Goal: Find specific page/section: Find specific page/section

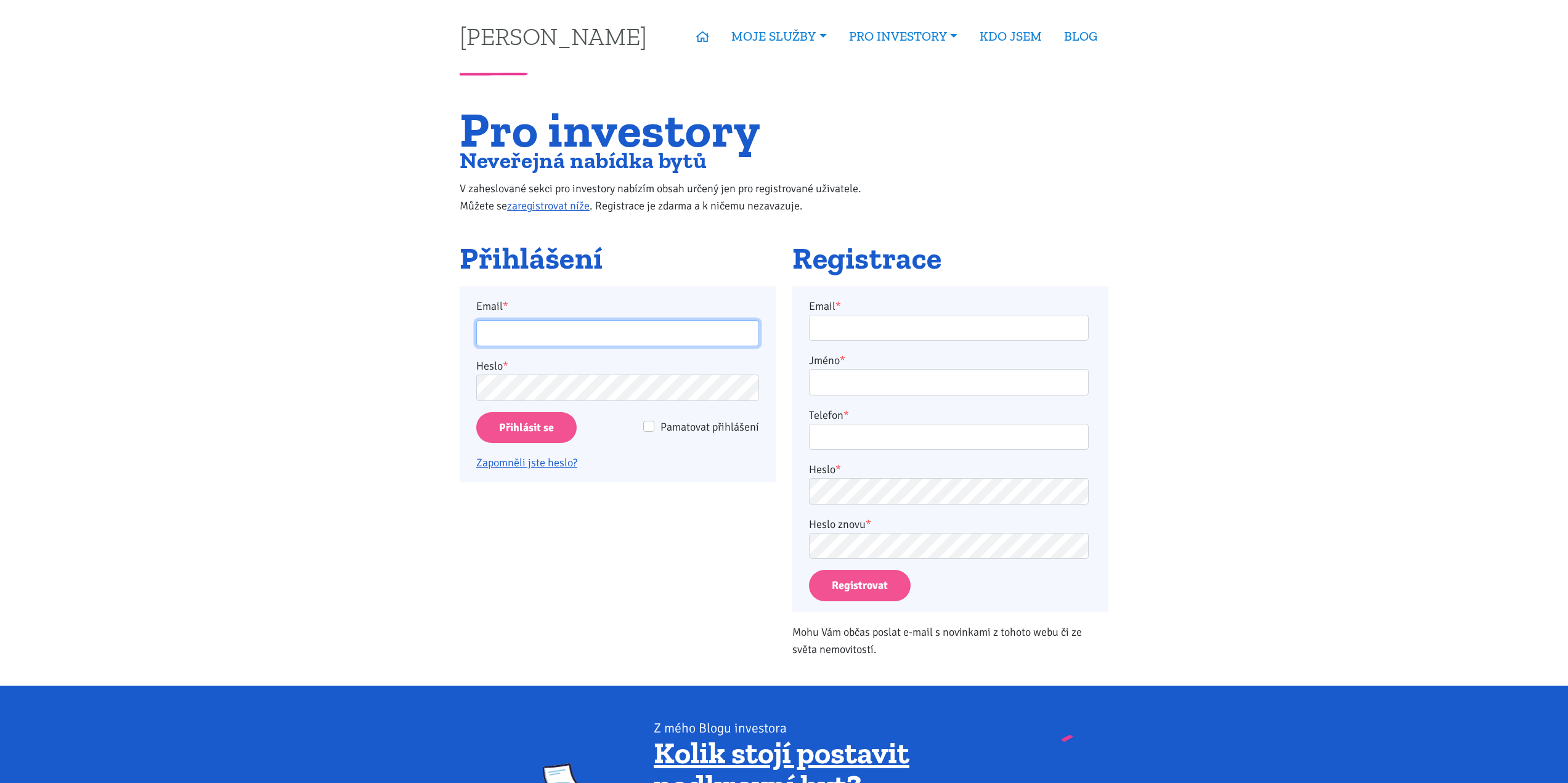
click at [542, 334] on input "Email *" at bounding box center [618, 334] width 283 height 26
type input "[EMAIL_ADDRESS][DOMAIN_NAME]"
click at [527, 435] on input "Přihlásit se" at bounding box center [527, 428] width 101 height 32
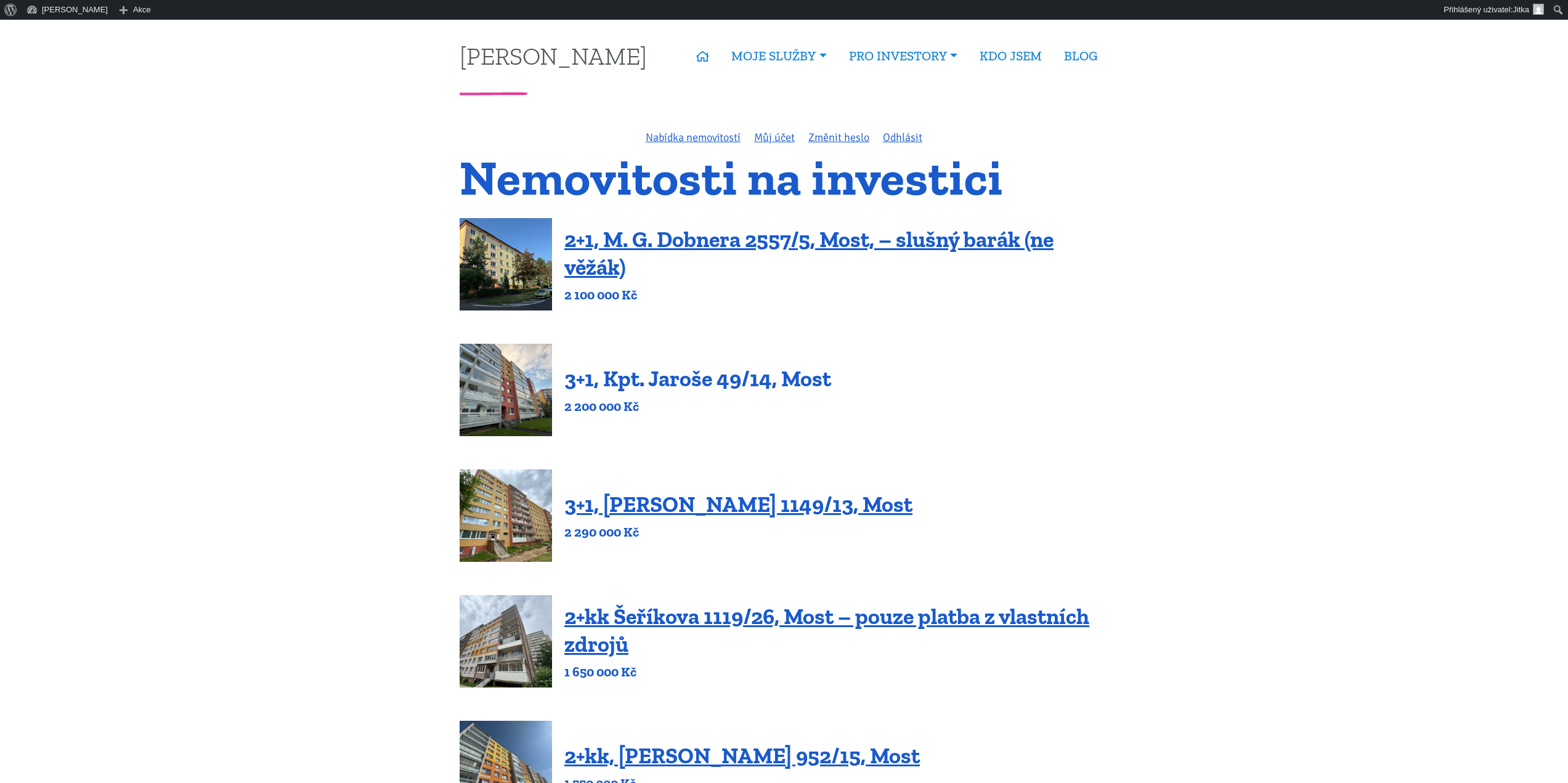
click at [671, 371] on link "3+1, Kpt. Jaroše 49/14, Most" at bounding box center [698, 378] width 267 height 26
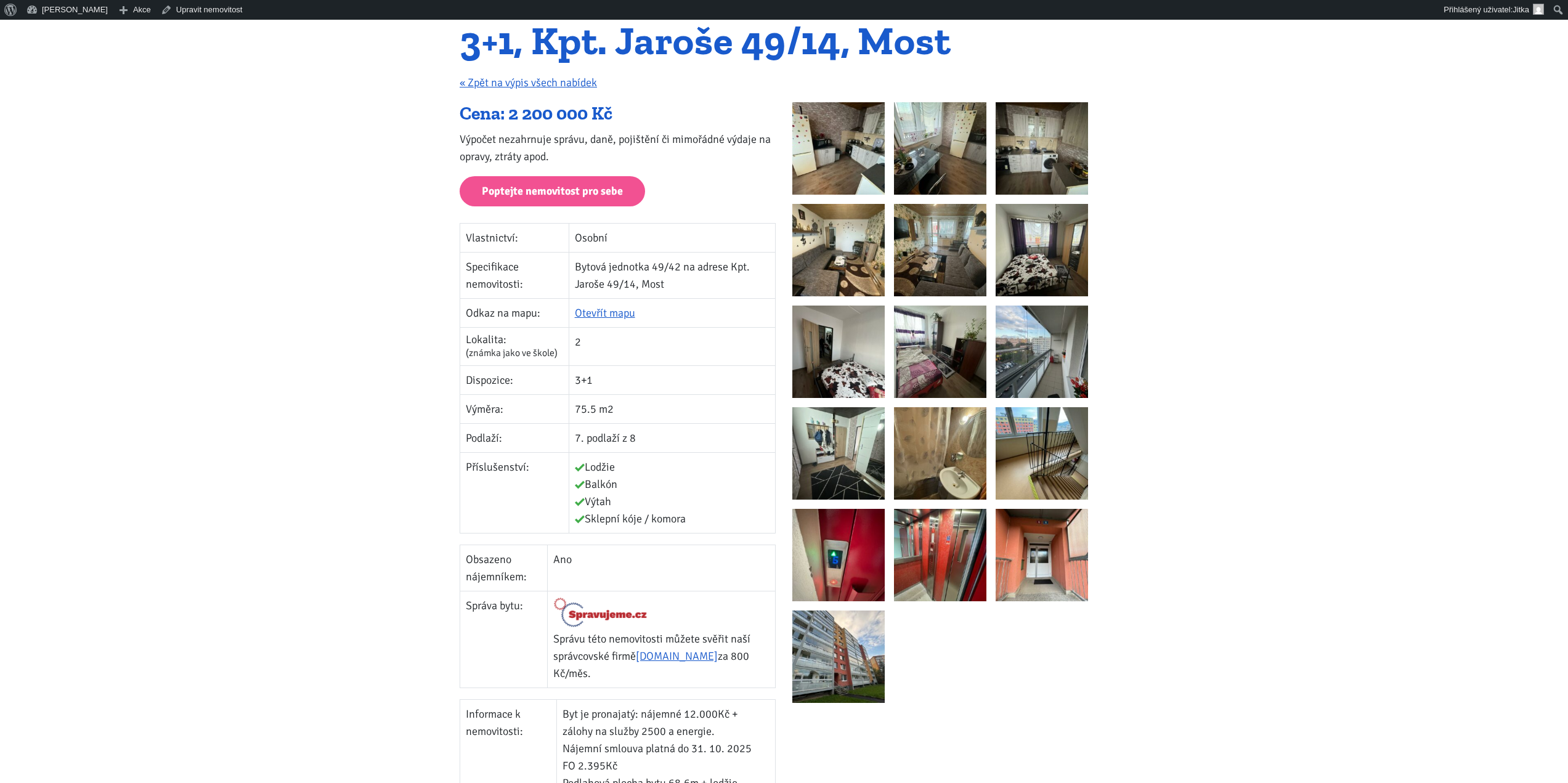
scroll to position [123, 0]
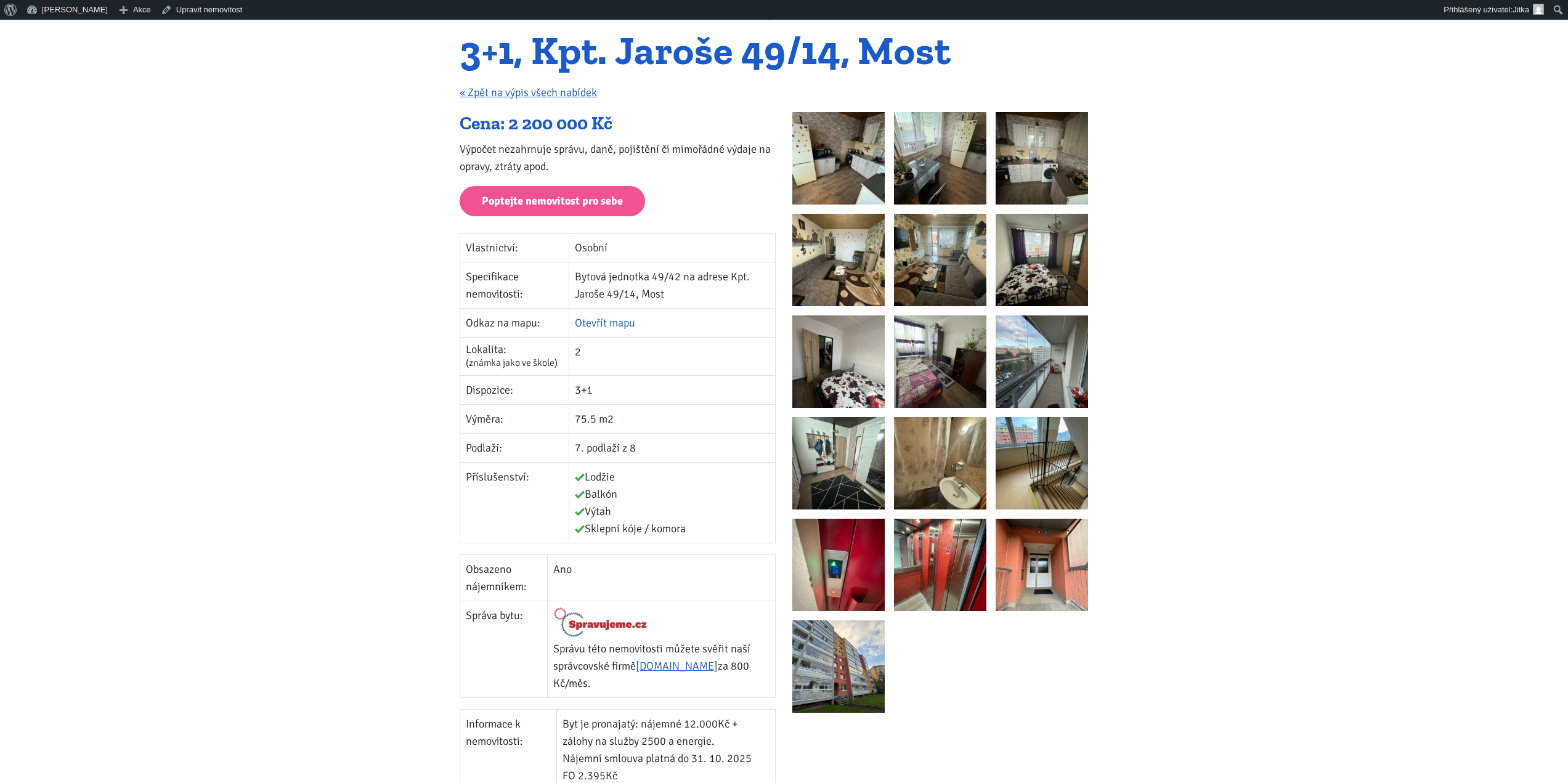
click at [600, 318] on link "Otevřít mapu" at bounding box center [605, 323] width 61 height 14
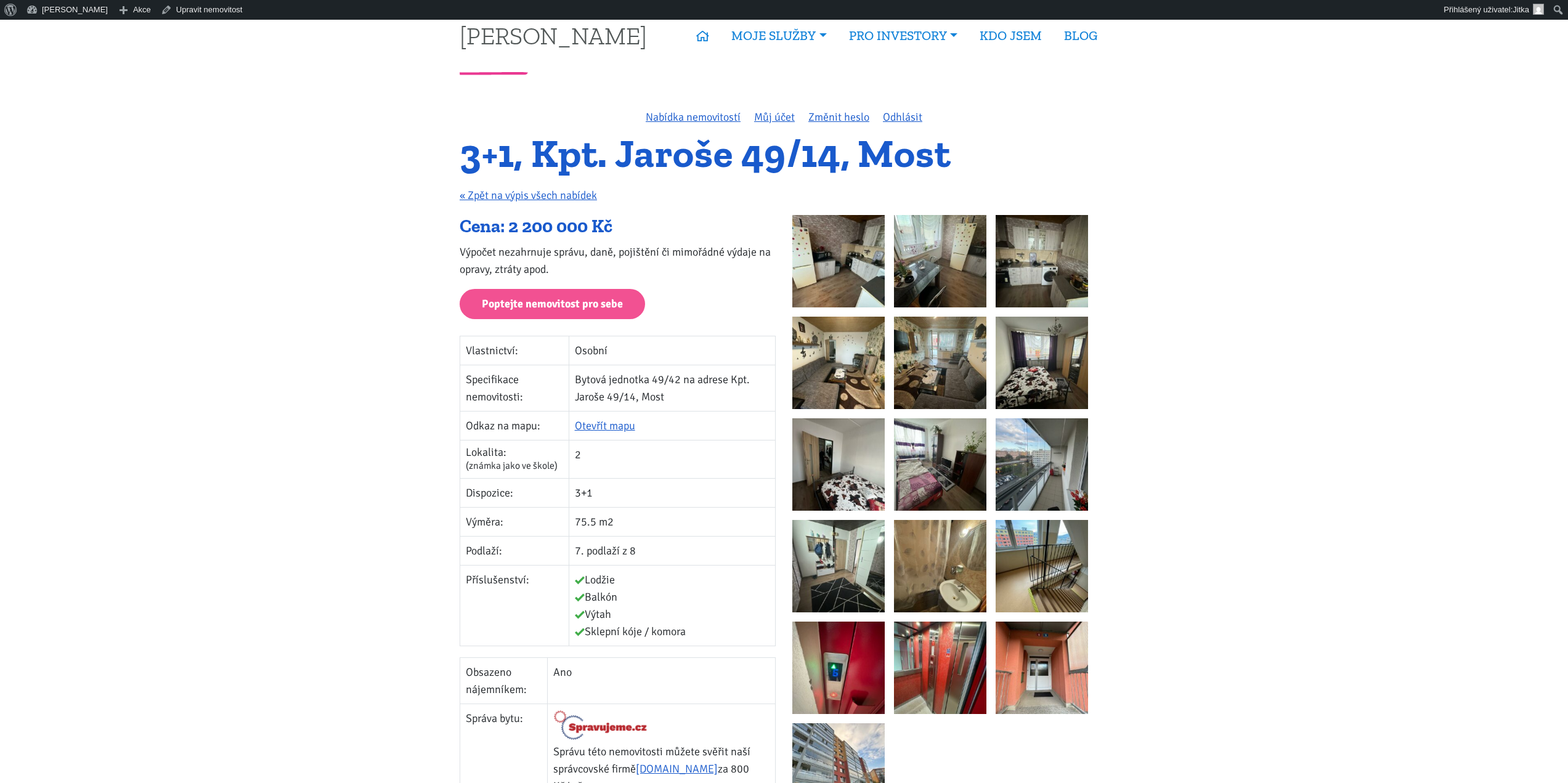
scroll to position [0, 0]
